Goal: Download file/media

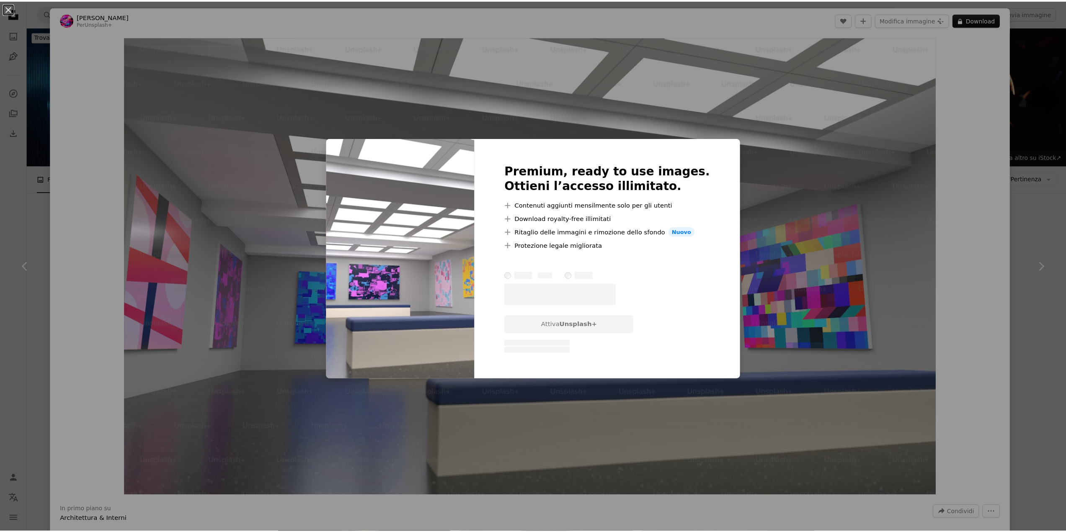
scroll to position [4858, 0]
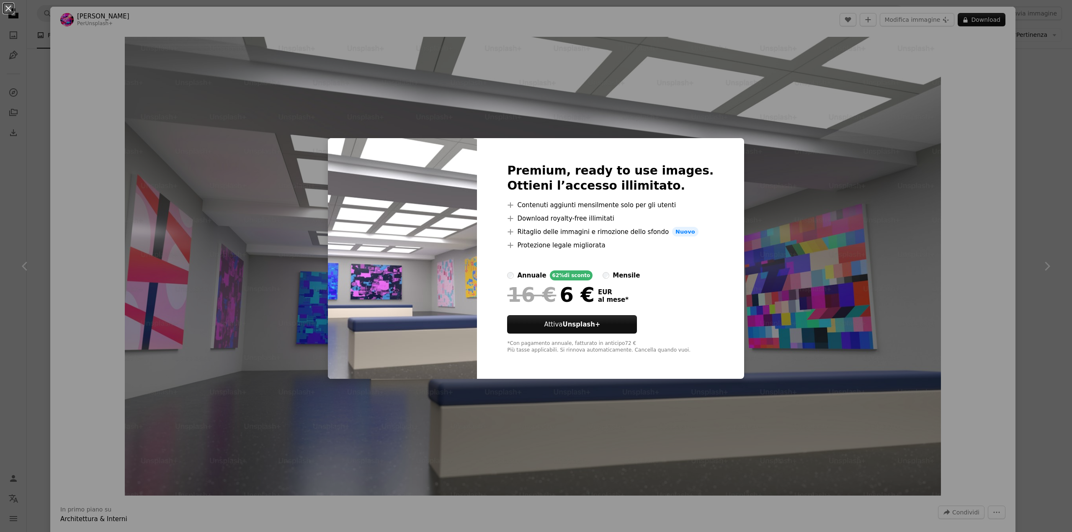
click at [795, 126] on div "An X shape Premium, ready to use images. Ottieni l’accesso illimitato. A plus s…" at bounding box center [536, 266] width 1072 height 532
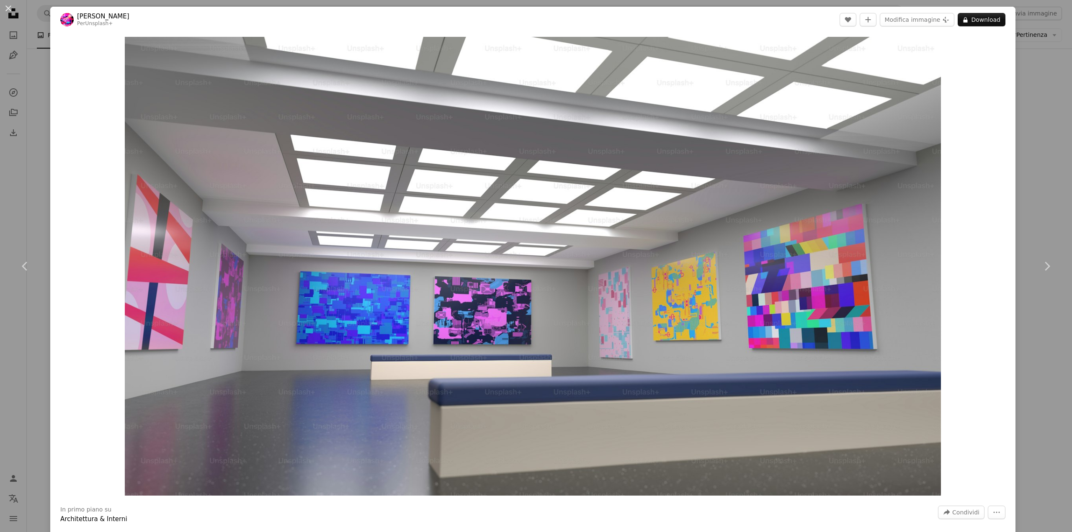
click at [29, 107] on div "An X shape Chevron left Chevron right [PERSON_NAME] Per Unsplash+ A heart A plu…" at bounding box center [536, 266] width 1072 height 532
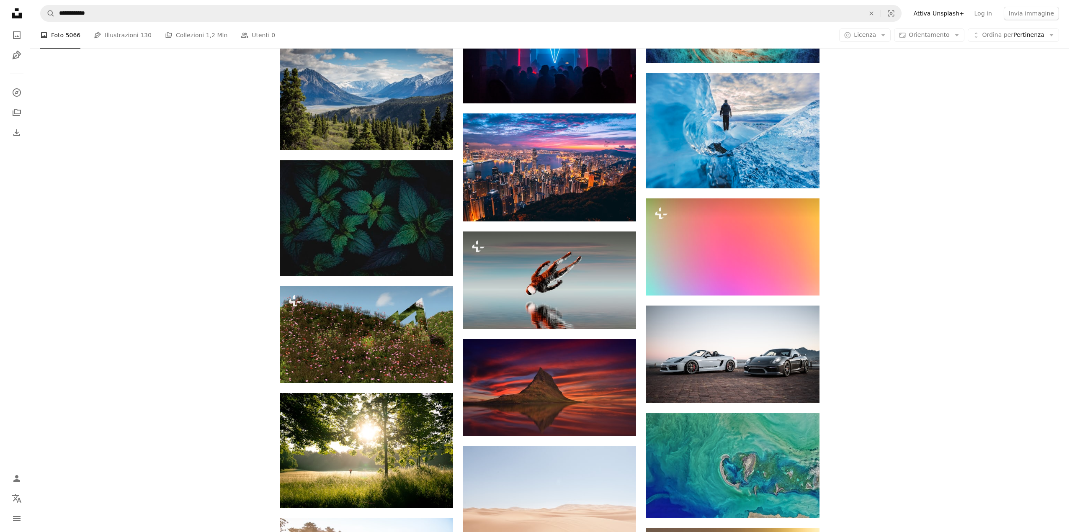
scroll to position [6156, 0]
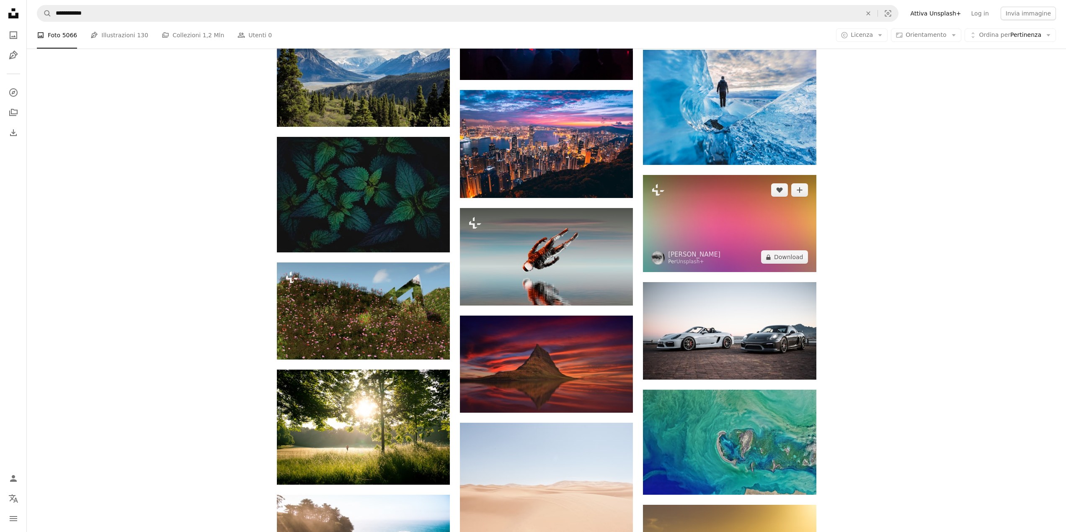
click at [782, 225] on img at bounding box center [729, 223] width 173 height 97
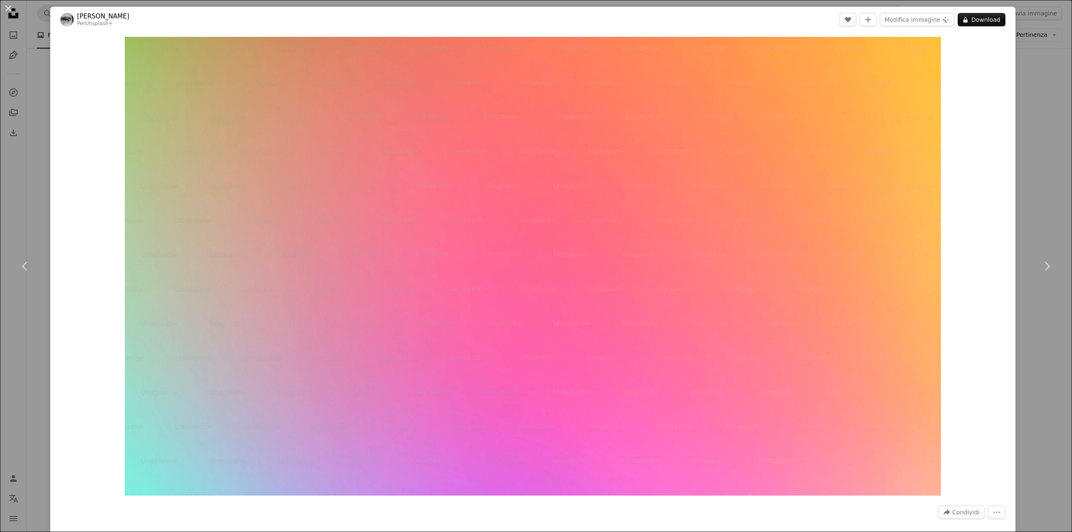
click at [1040, 125] on div "An X shape Chevron left Chevron right [PERSON_NAME] Per Unsplash+ A heart A plu…" at bounding box center [536, 266] width 1072 height 532
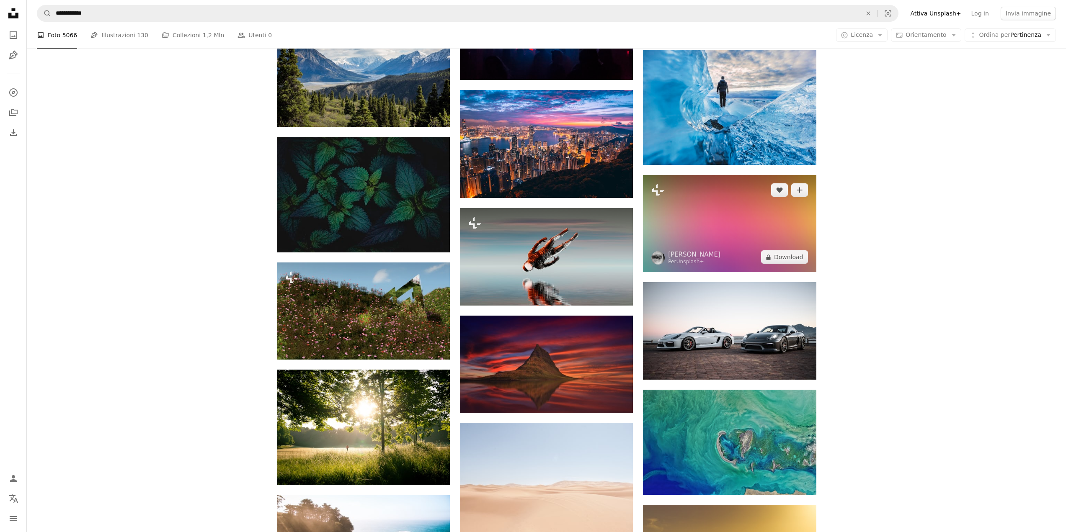
click at [752, 230] on img at bounding box center [729, 223] width 173 height 97
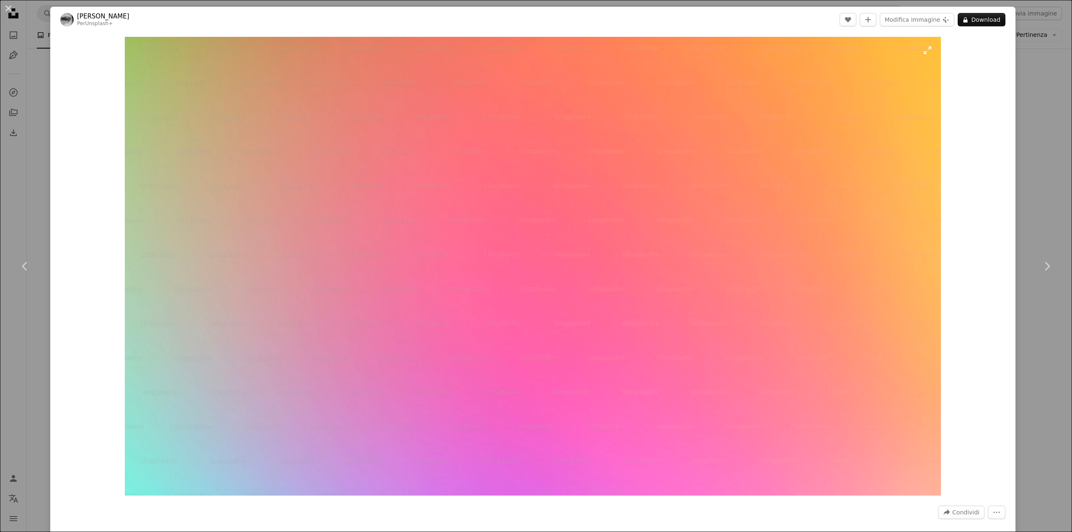
click at [779, 196] on img "Ingrandisci questa immagine" at bounding box center [533, 266] width 816 height 459
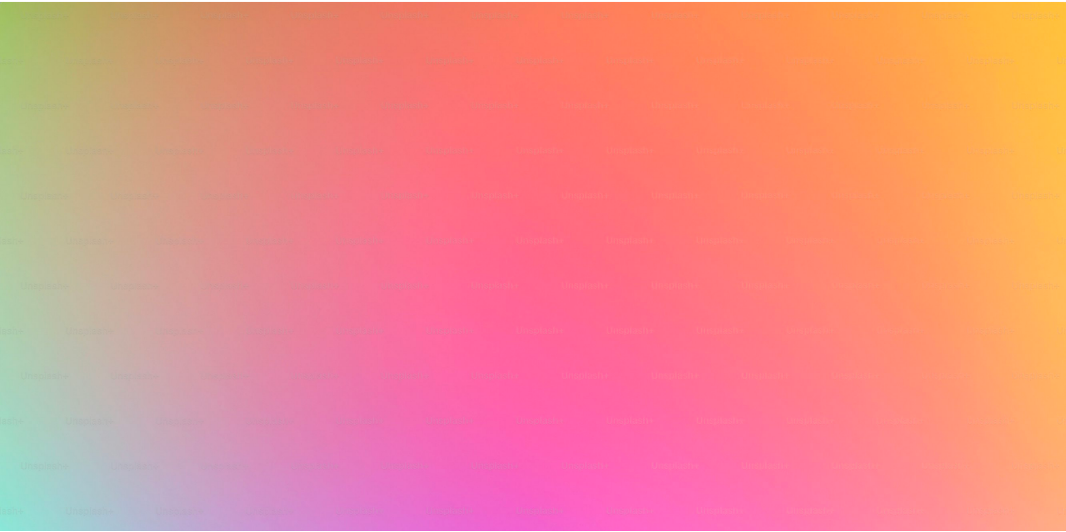
scroll to position [32, 0]
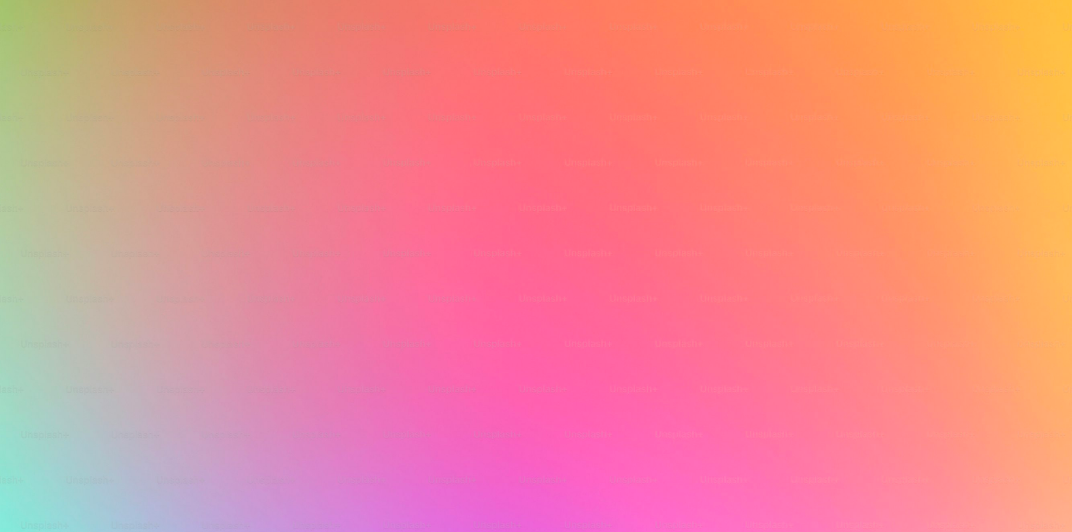
click at [729, 204] on img "Rimpicciolisci questa immagine" at bounding box center [536, 269] width 1073 height 604
